Goal: Transaction & Acquisition: Purchase product/service

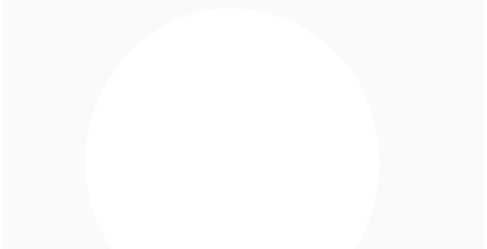
scroll to position [186, 0]
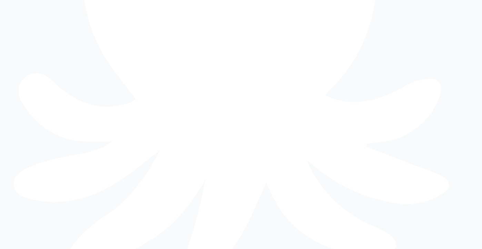
type input "*"
